Goal: Task Accomplishment & Management: Manage account settings

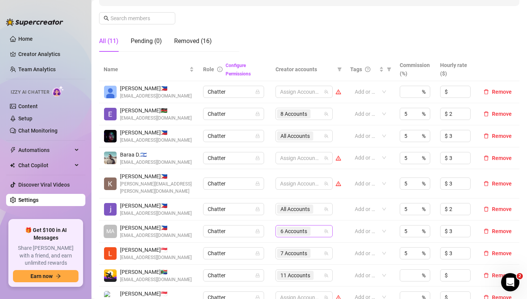
scroll to position [128, 0]
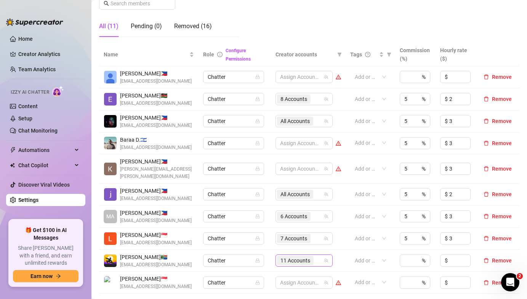
click at [298, 256] on span "11 Accounts" at bounding box center [295, 260] width 30 height 8
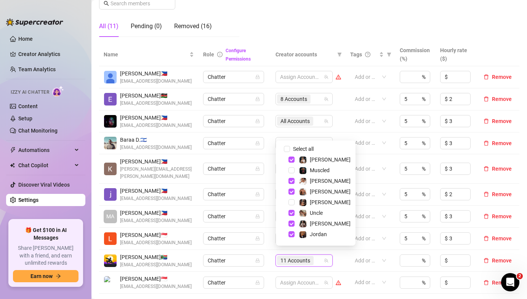
click at [240, 220] on td "Chatter" at bounding box center [235, 217] width 72 height 22
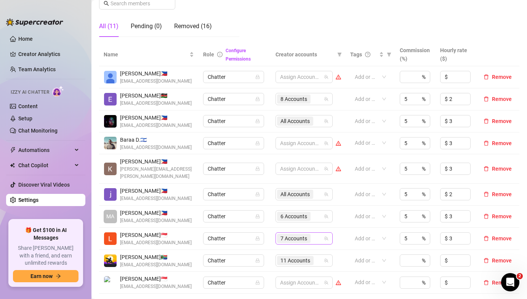
click at [292, 234] on span "7 Accounts" at bounding box center [293, 238] width 27 height 8
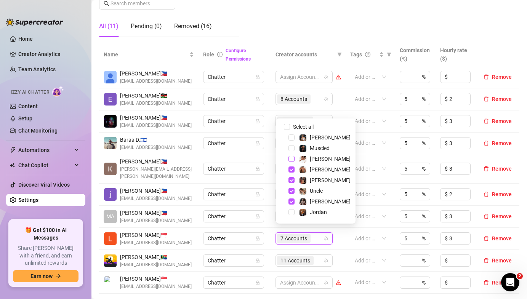
click at [291, 160] on span "Select tree node" at bounding box center [291, 159] width 6 height 6
click at [191, 190] on div "[PERSON_NAME] 🇵🇭 [EMAIL_ADDRESS][DOMAIN_NAME]" at bounding box center [149, 195] width 90 height 16
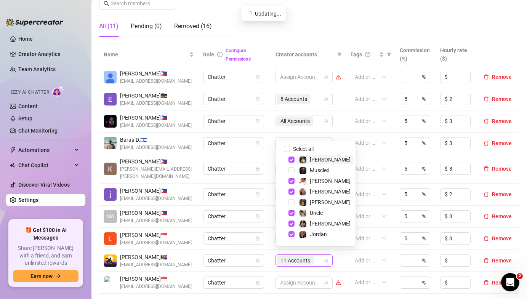
click at [306, 256] on span "11 Accounts" at bounding box center [295, 260] width 30 height 8
click at [293, 155] on div "[PERSON_NAME]" at bounding box center [316, 159] width 76 height 9
click at [293, 158] on span "Select tree node" at bounding box center [291, 160] width 6 height 6
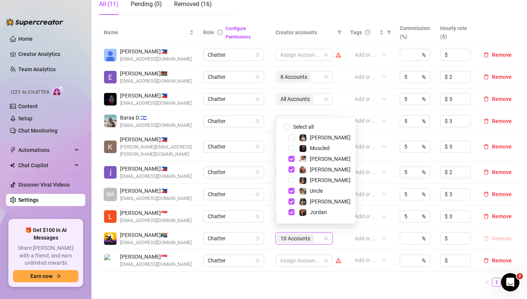
click at [494, 236] on span "Remove" at bounding box center [502, 239] width 20 height 6
